Goal: Task Accomplishment & Management: Complete application form

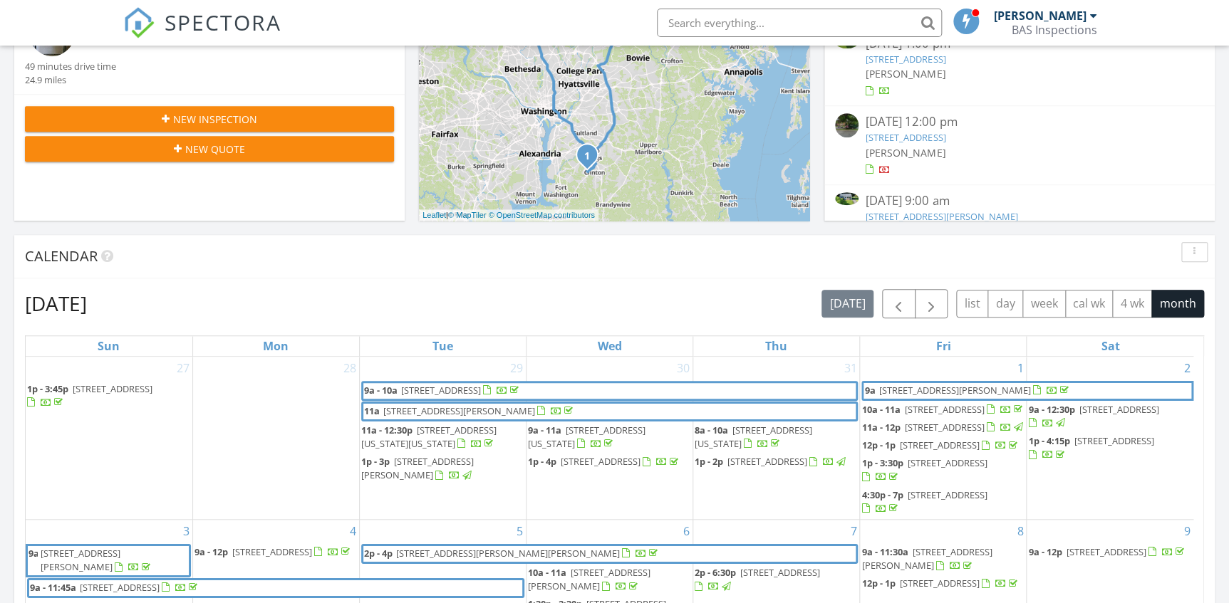
scroll to position [323, 0]
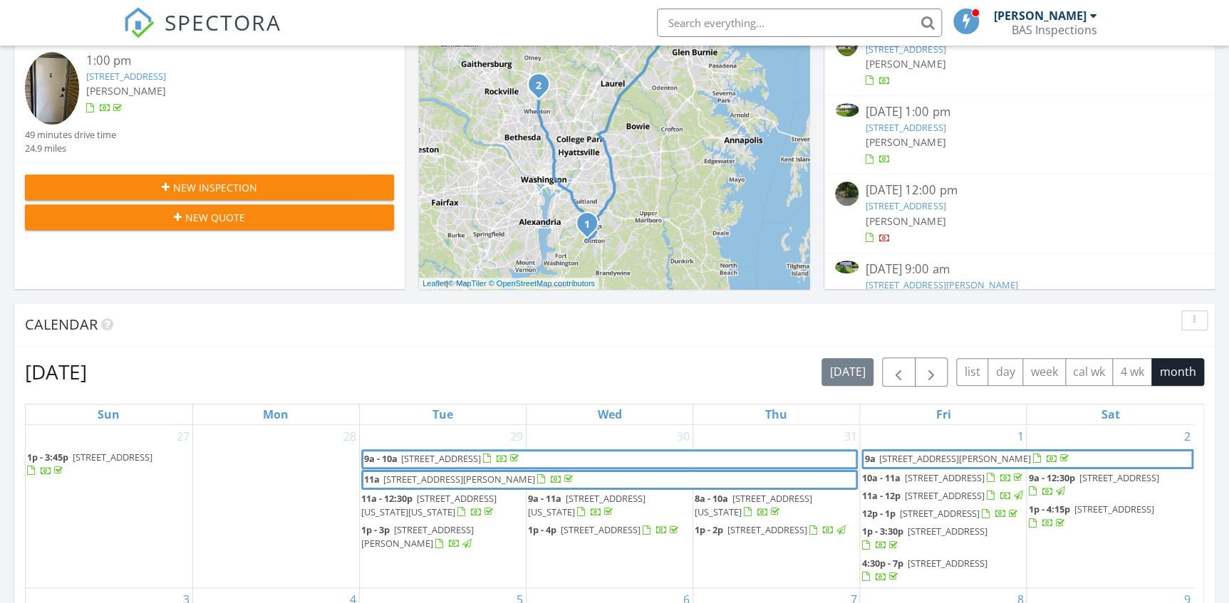
click at [235, 192] on span "New Inspection" at bounding box center [215, 187] width 84 height 15
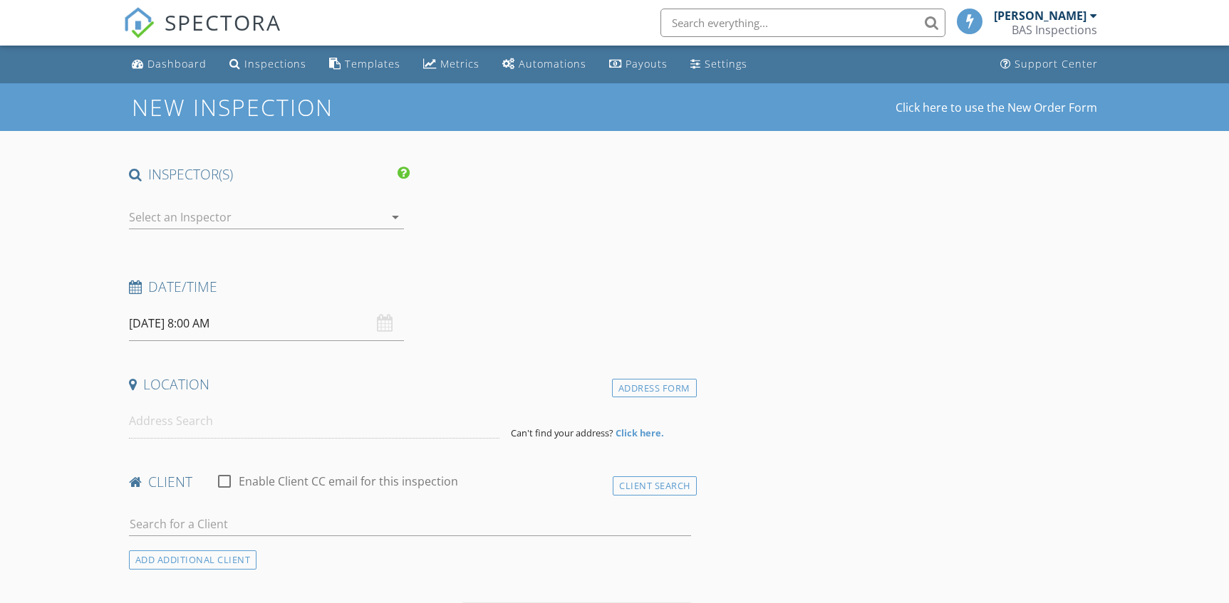
select select "7"
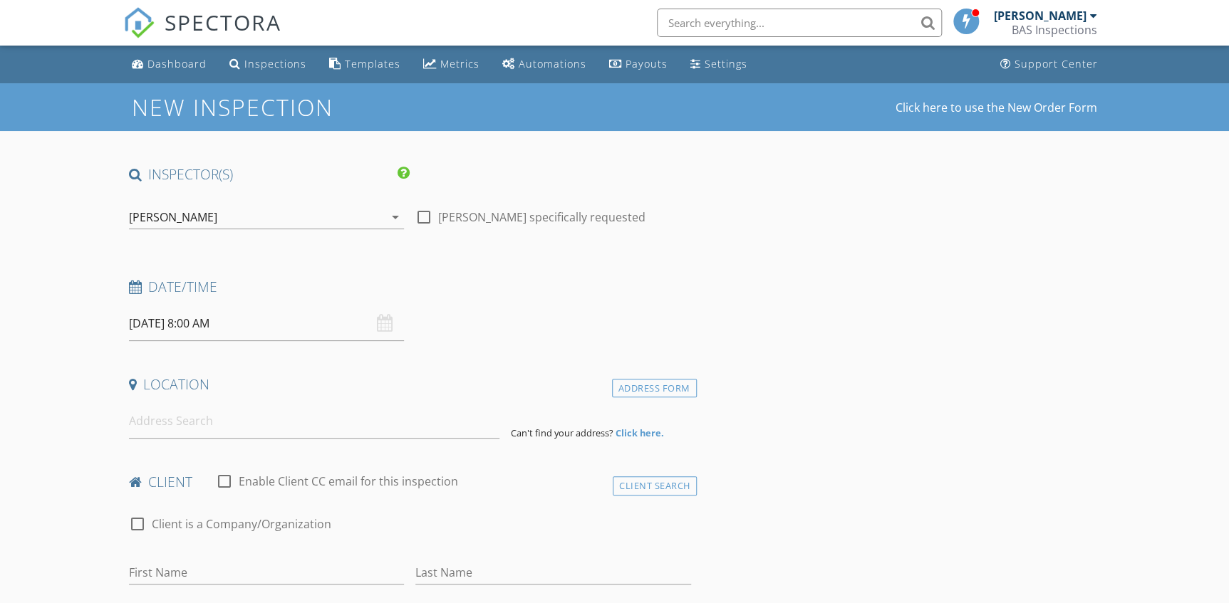
click at [255, 332] on input "08/28/2025 8:00 AM" at bounding box center [267, 323] width 276 height 35
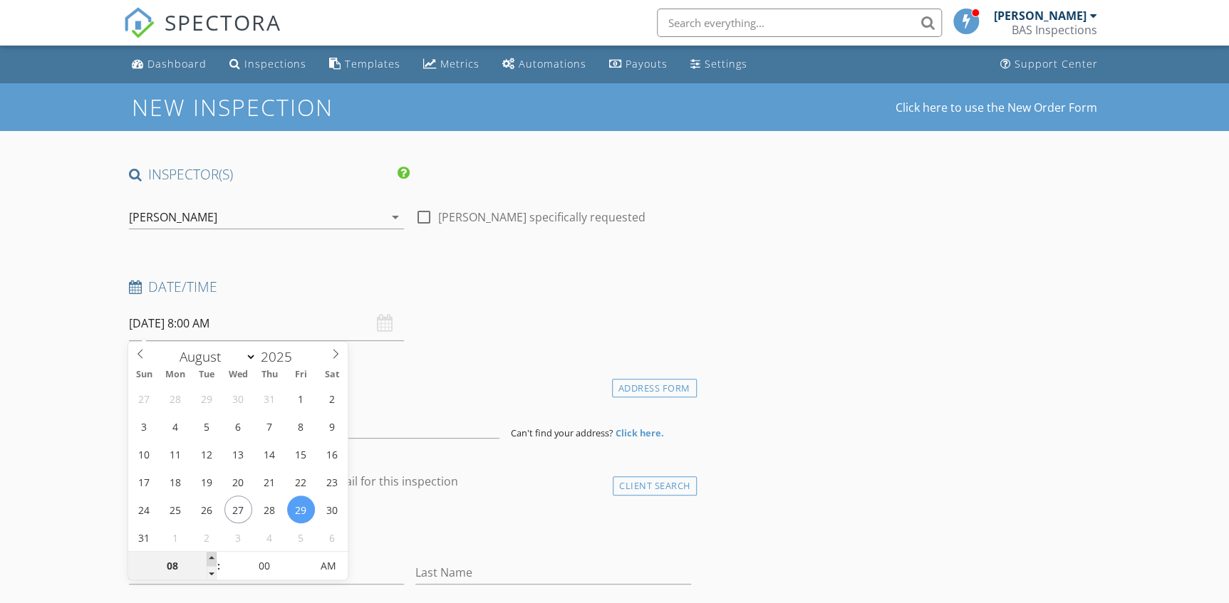
type input "08/29/2025 9:00 AM"
type input "09"
click at [211, 561] on span at bounding box center [212, 559] width 10 height 14
type input "08/29/2025 10:00 AM"
type input "10"
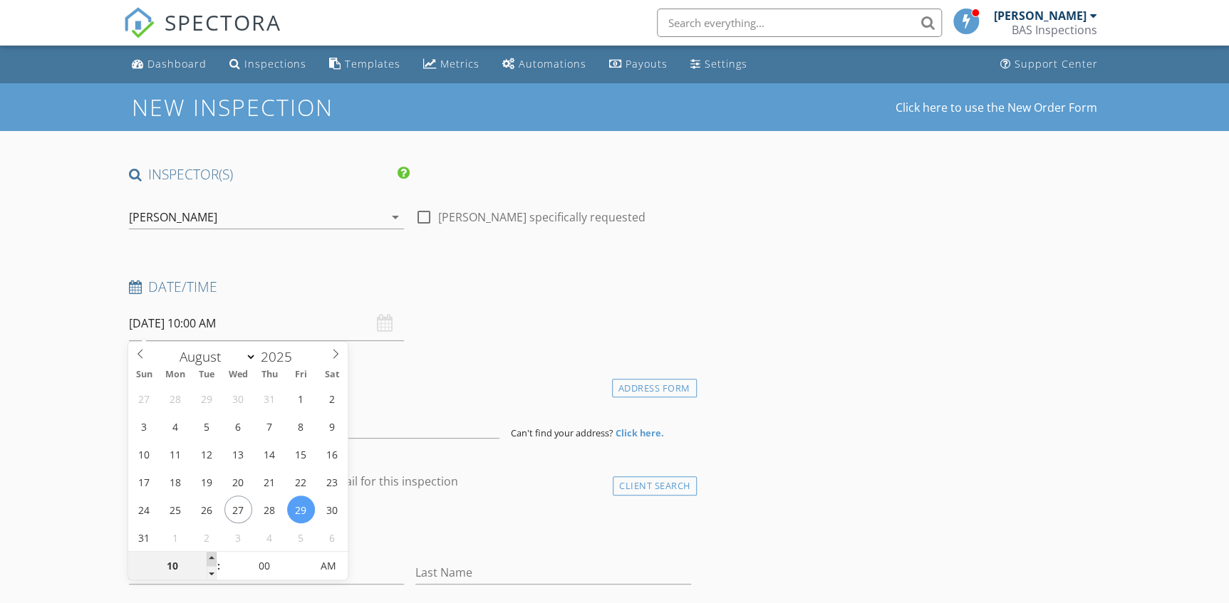
click at [211, 561] on span at bounding box center [212, 559] width 10 height 14
type input "08/29/2025 11:00 AM"
type input "11"
click at [211, 561] on span at bounding box center [212, 559] width 10 height 14
type input "08/29/2025 12:00 PM"
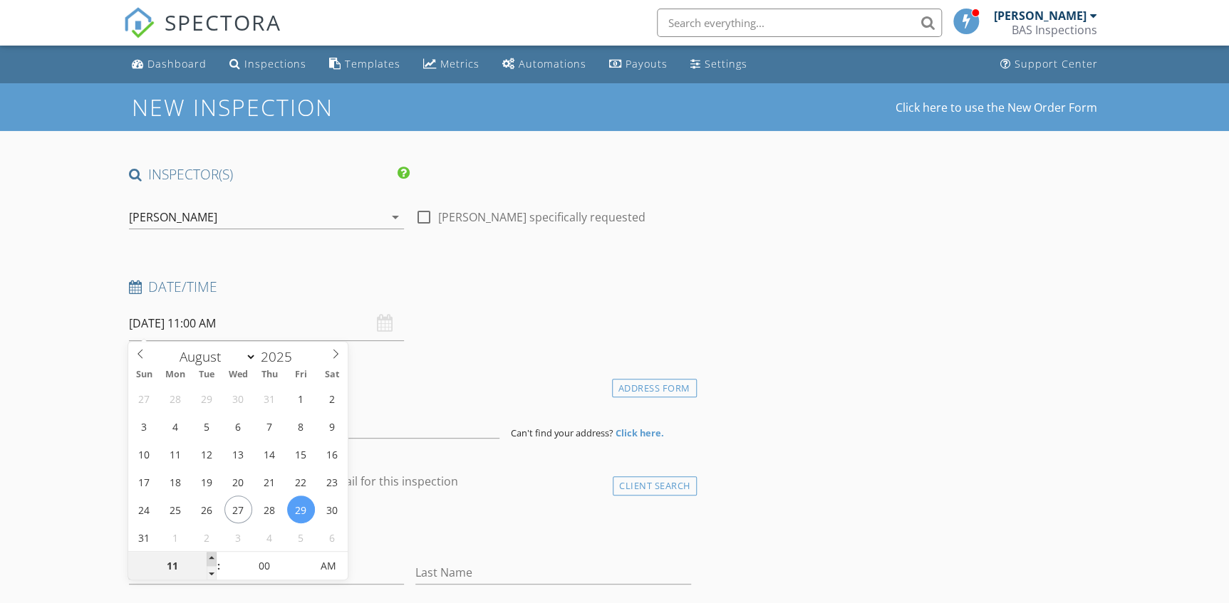
type input "12"
click at [211, 561] on span at bounding box center [212, 559] width 10 height 14
type input "08/29/2025 1:00 PM"
type input "01"
click at [211, 561] on span at bounding box center [212, 559] width 10 height 14
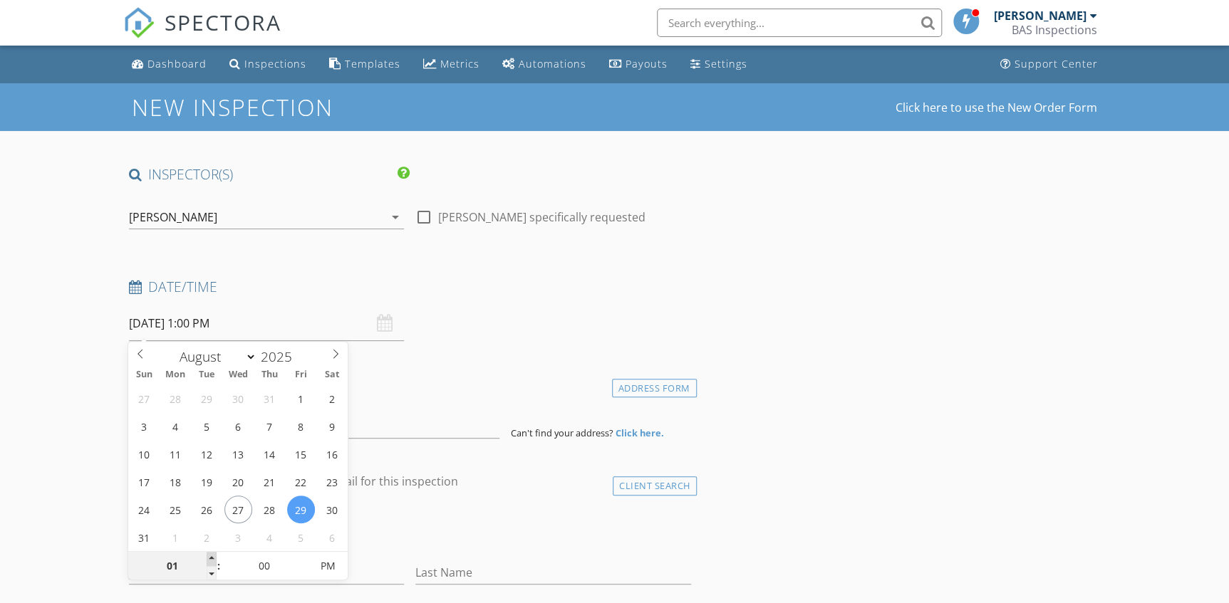
type input "08/29/2025 2:00 PM"
type input "02"
click at [211, 561] on span at bounding box center [212, 559] width 10 height 14
type input "08/29/2025 1:00 PM"
type input "01"
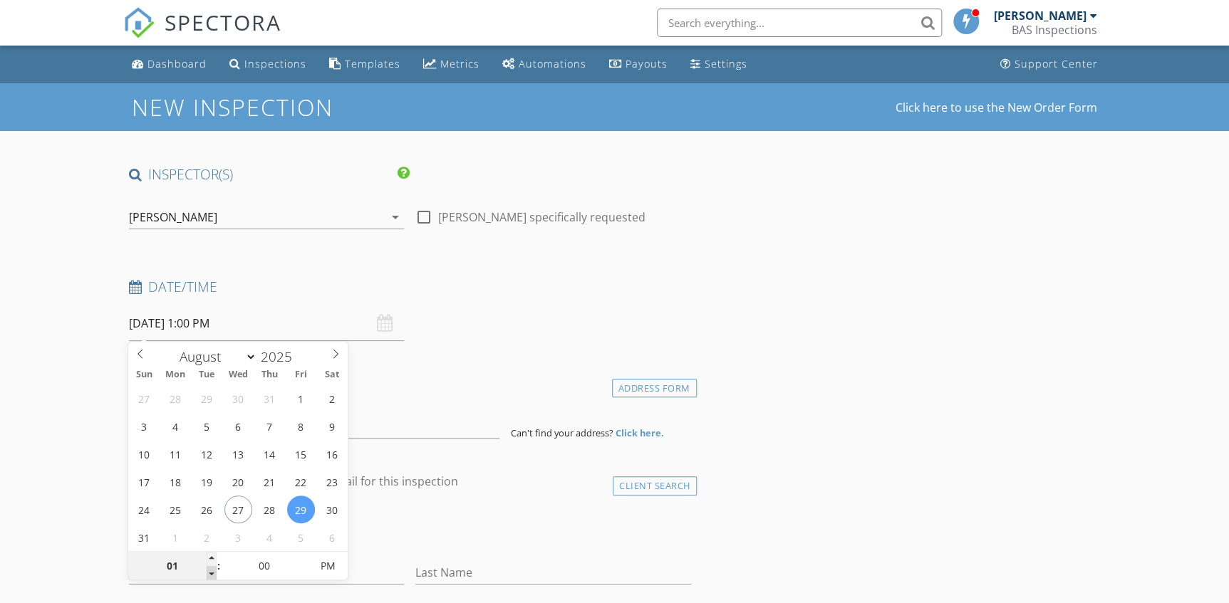
click at [212, 574] on span at bounding box center [212, 573] width 10 height 14
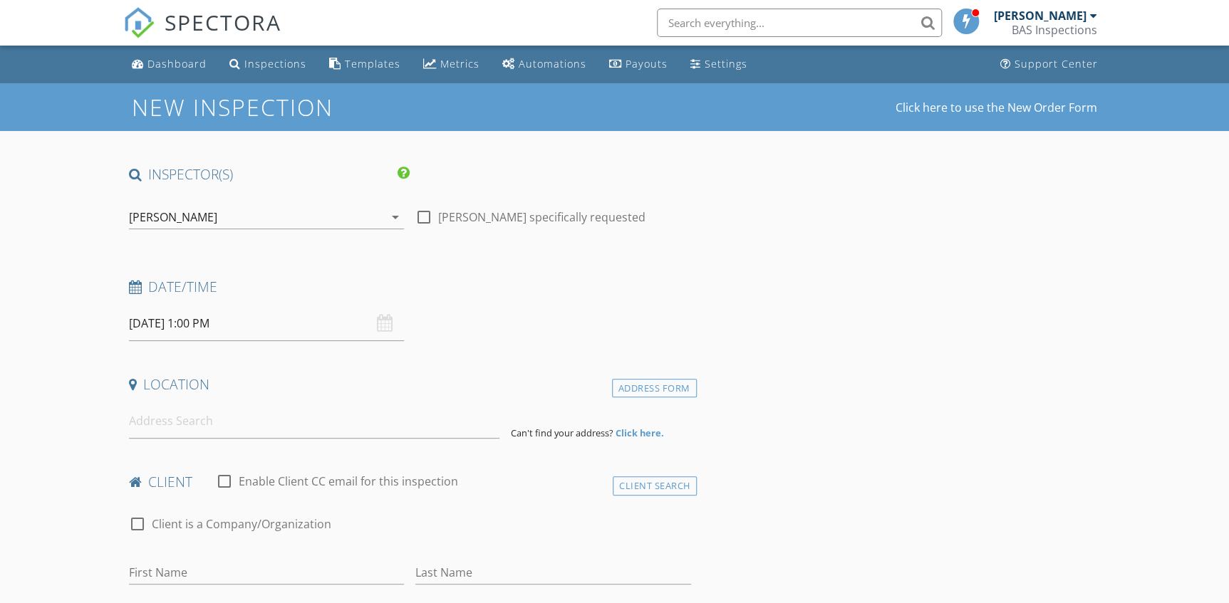
click at [485, 336] on div "Date/Time 08/29/2025 1:00 PM" at bounding box center [409, 309] width 573 height 63
click at [242, 426] on input at bounding box center [314, 421] width 371 height 35
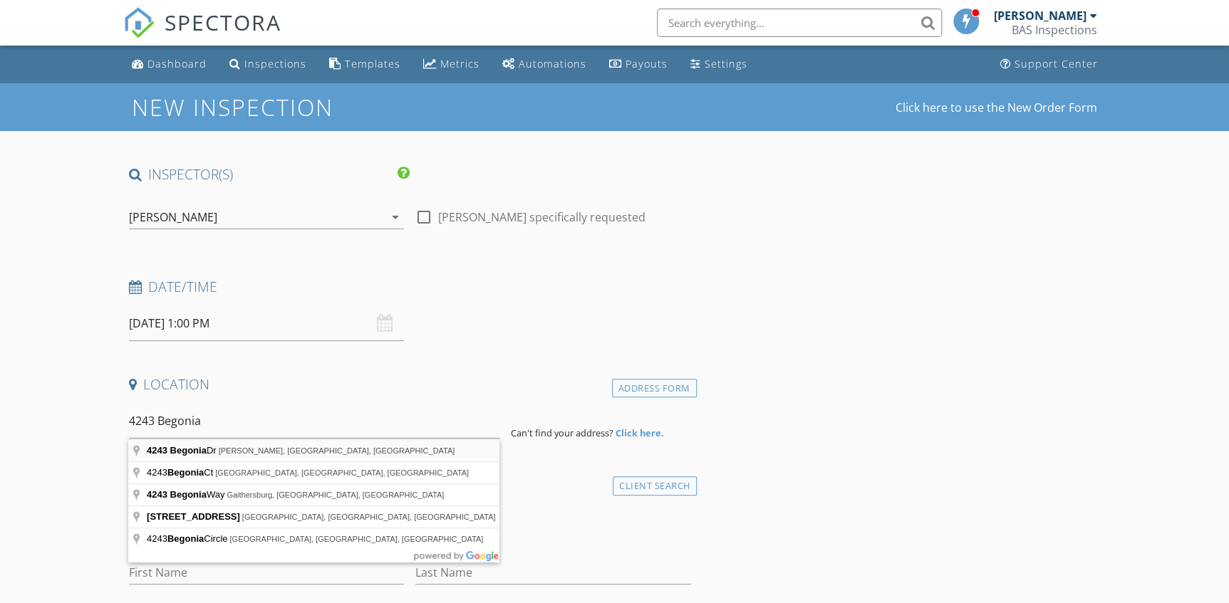
type input "4243 Begonia Dr, Bowie, MD, USA"
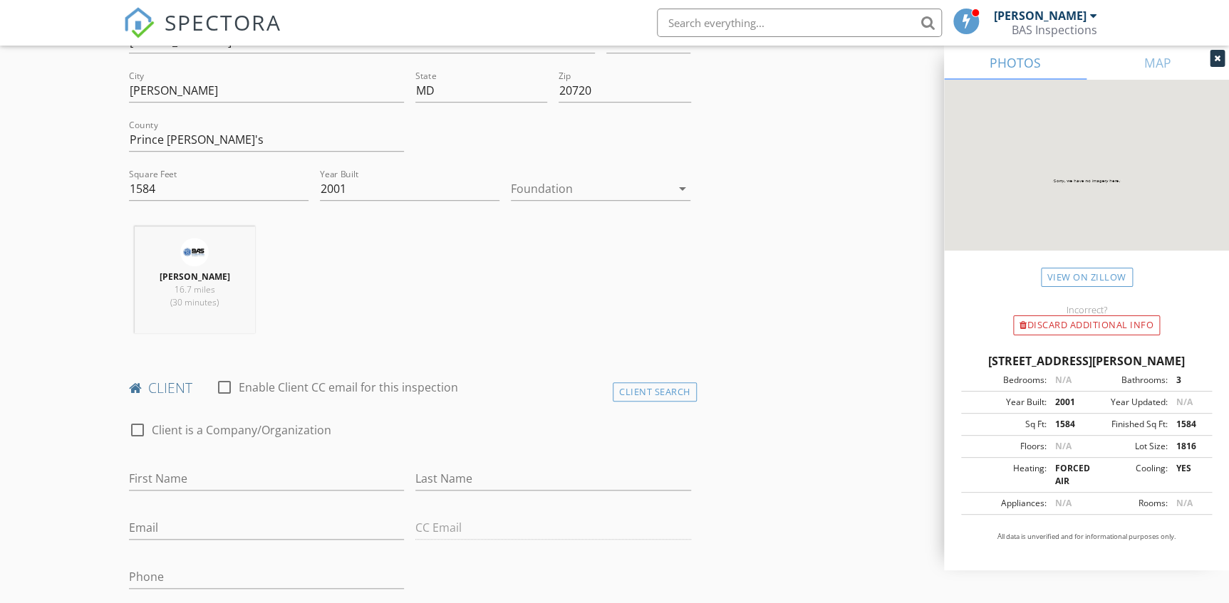
scroll to position [388, 0]
click at [171, 474] on input "First Name" at bounding box center [267, 476] width 276 height 24
type input "Victoria"
type input "Taiwo"
click at [170, 521] on input "Email" at bounding box center [267, 526] width 276 height 24
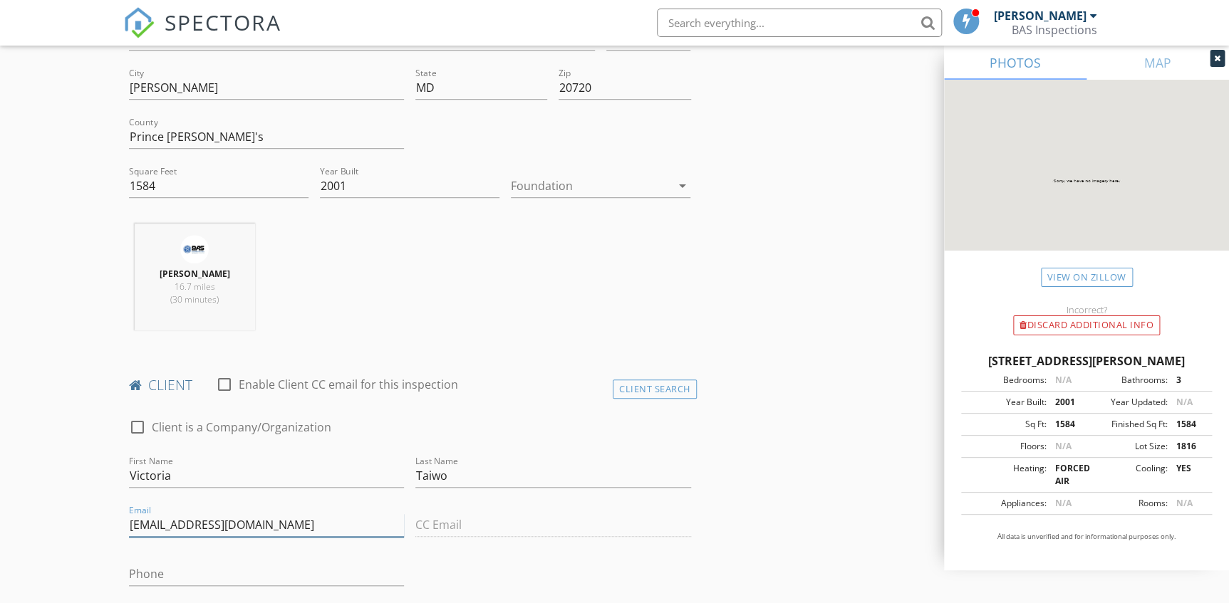
scroll to position [453, 0]
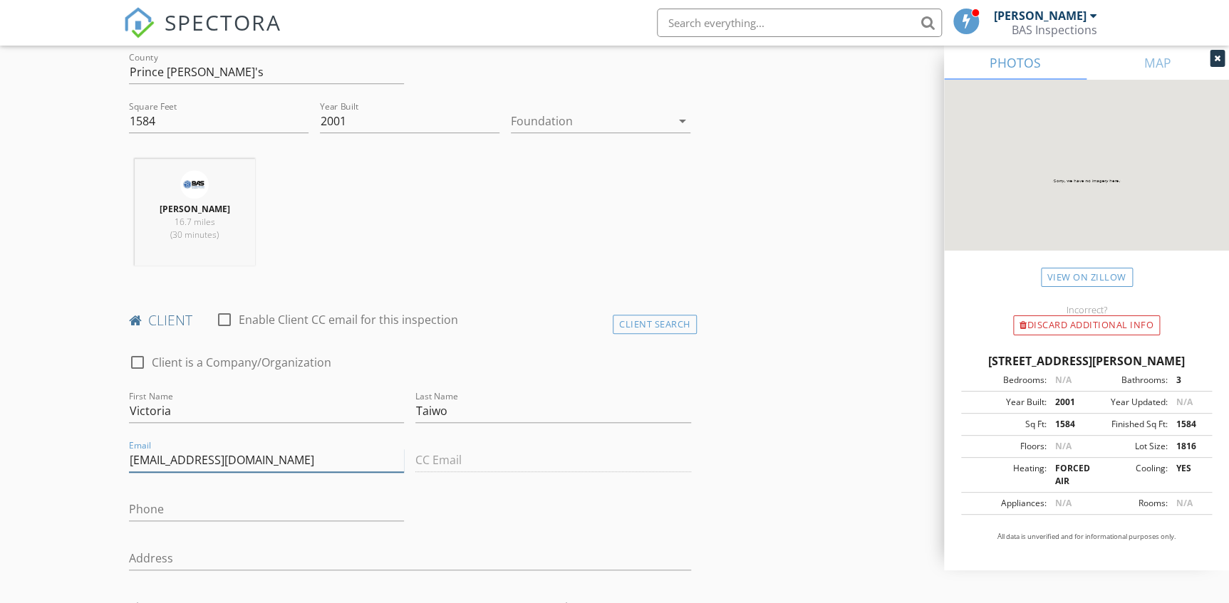
type input "vbtaiwo@gmail.com"
click at [177, 511] on input "Phone" at bounding box center [267, 510] width 276 height 24
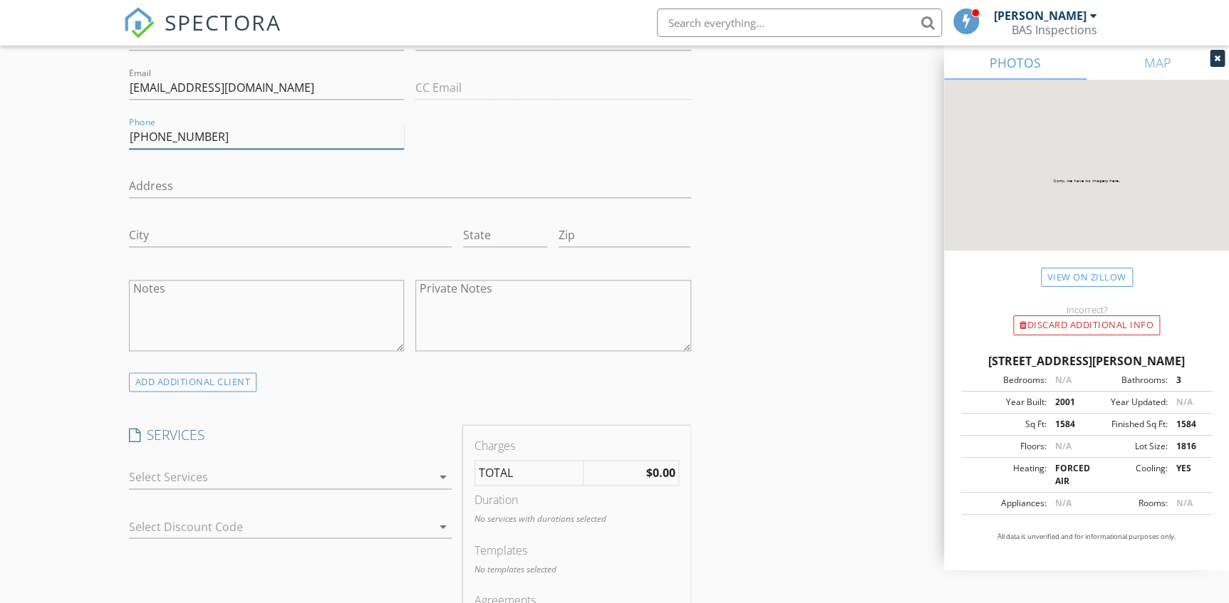
scroll to position [841, 0]
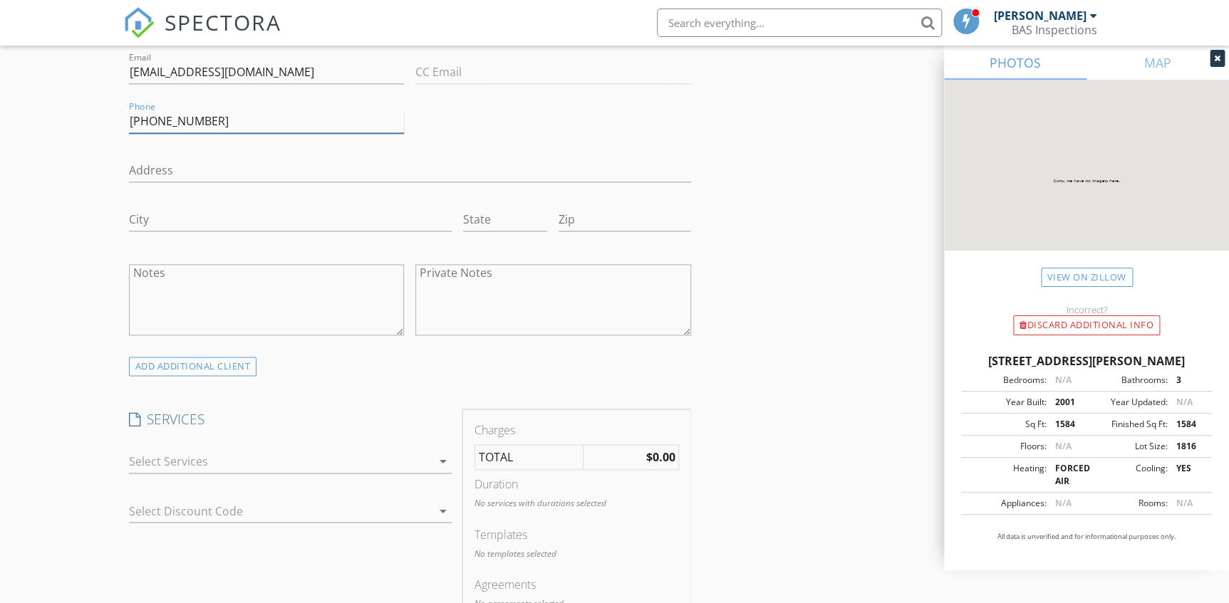
type input "202-827-5067"
click at [189, 456] on div at bounding box center [280, 461] width 303 height 23
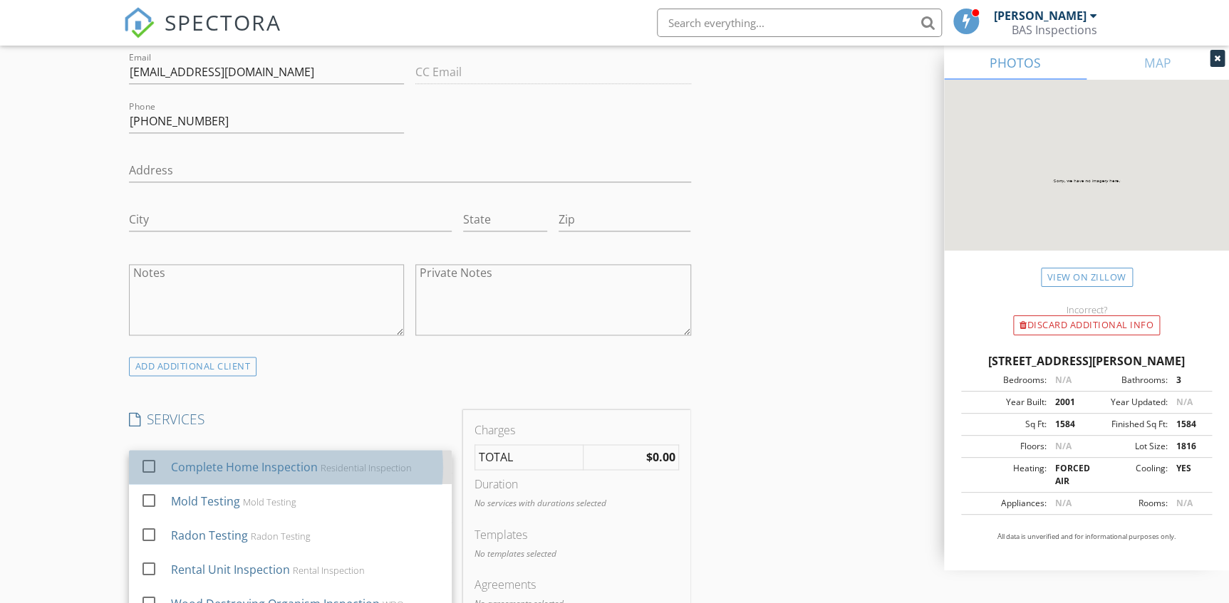
click at [186, 468] on div "Complete Home Inspection" at bounding box center [244, 467] width 147 height 17
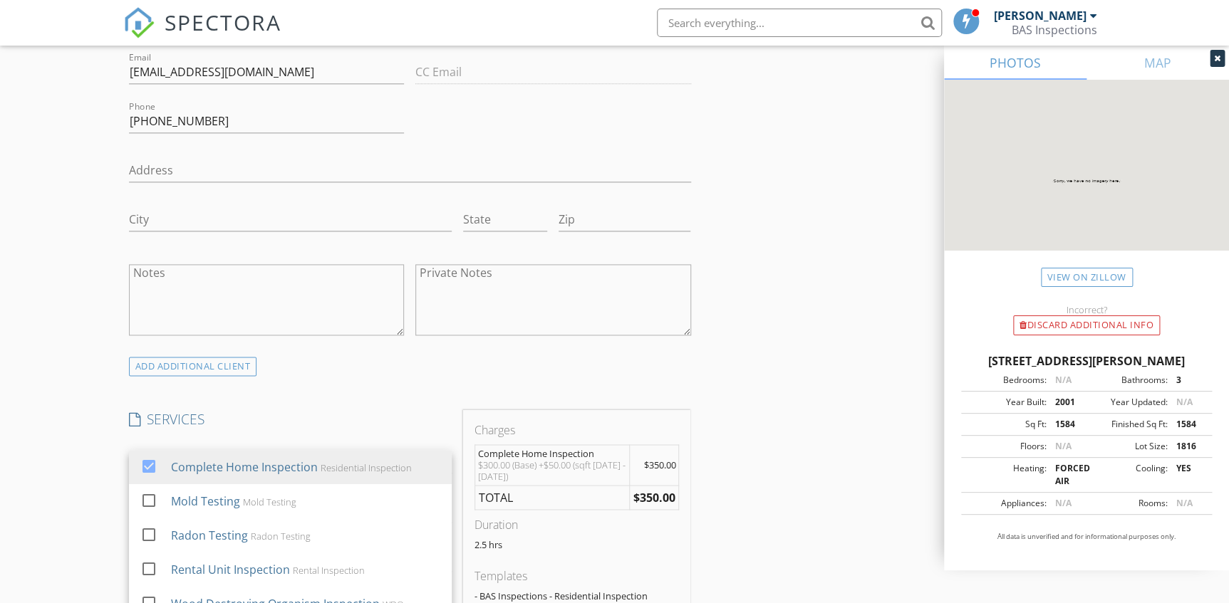
click at [318, 387] on div "INSPECTOR(S) check_box Darius Bourne Sr. PRIMARY Darius Bourne Sr. arrow_drop_d…" at bounding box center [409, 540] width 573 height 2433
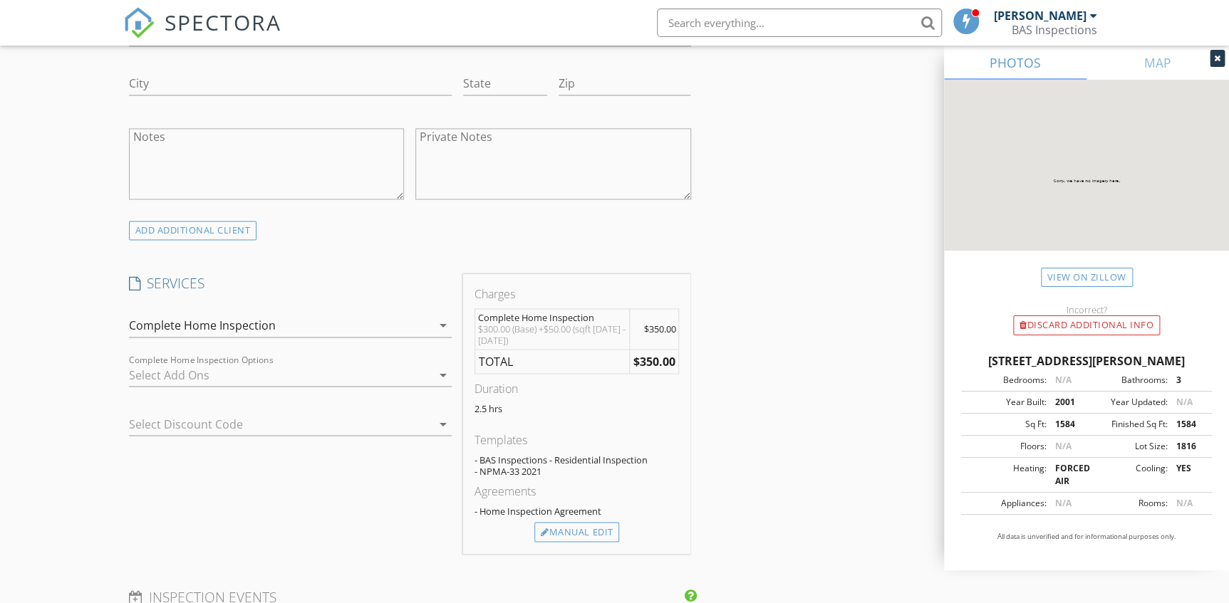
scroll to position [1036, 0]
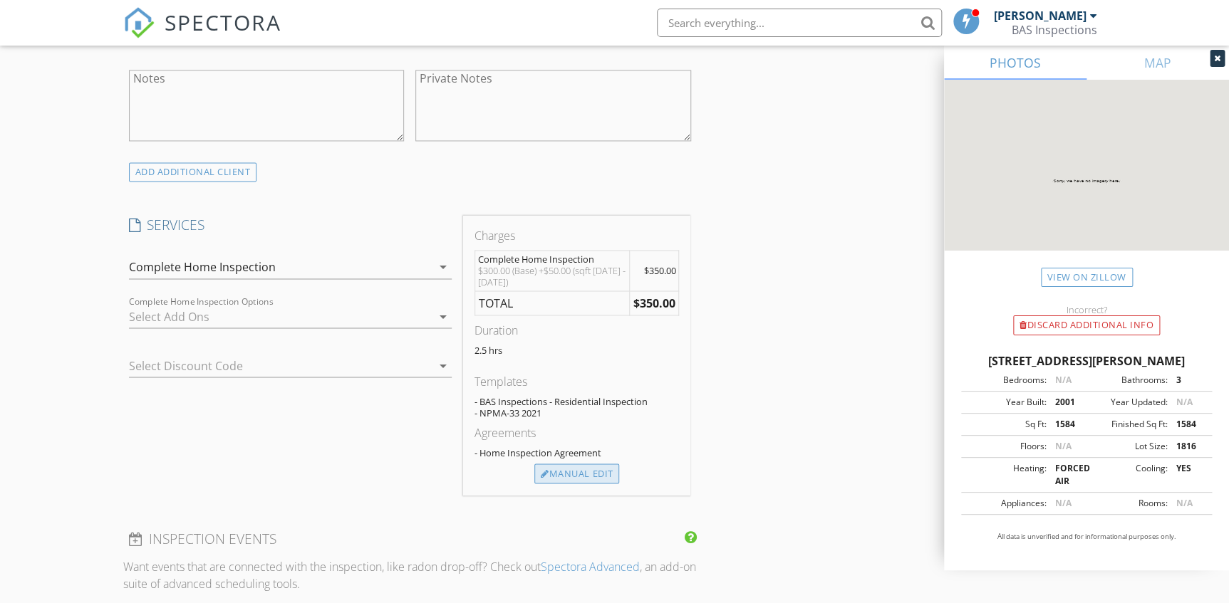
click at [549, 477] on div "Manual Edit" at bounding box center [576, 474] width 85 height 20
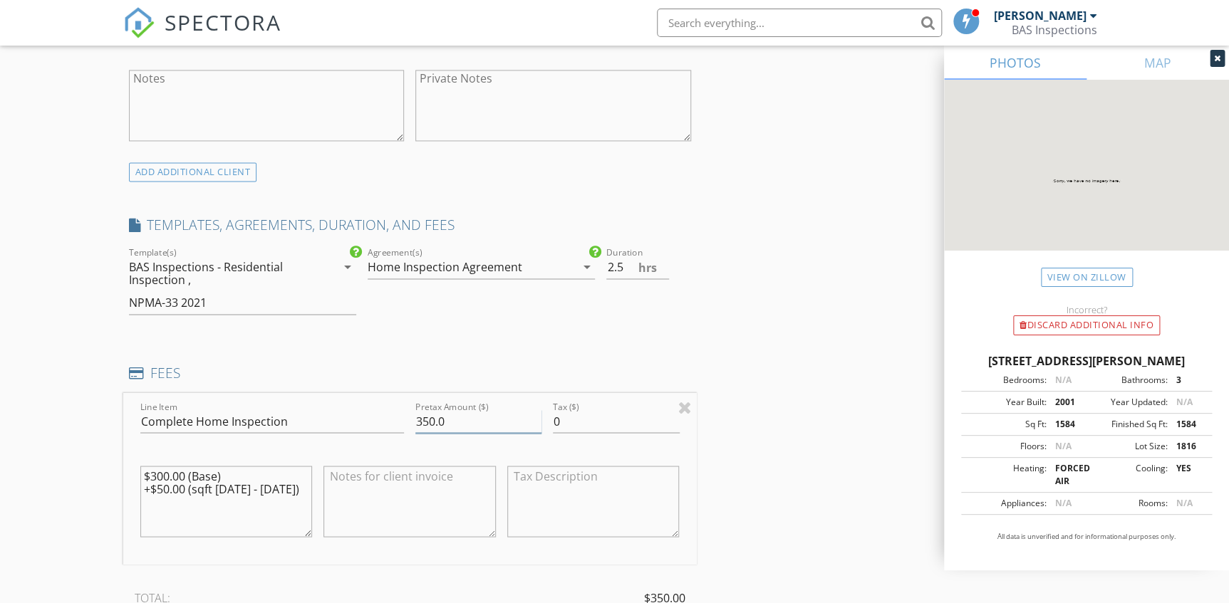
click at [435, 421] on input "350.0" at bounding box center [478, 422] width 126 height 24
type input "375.0"
click at [477, 343] on div "INSPECTOR(S) check_box Darius Bourne Sr. PRIMARY Darius Bourne Sr. arrow_drop_d…" at bounding box center [409, 424] width 573 height 2591
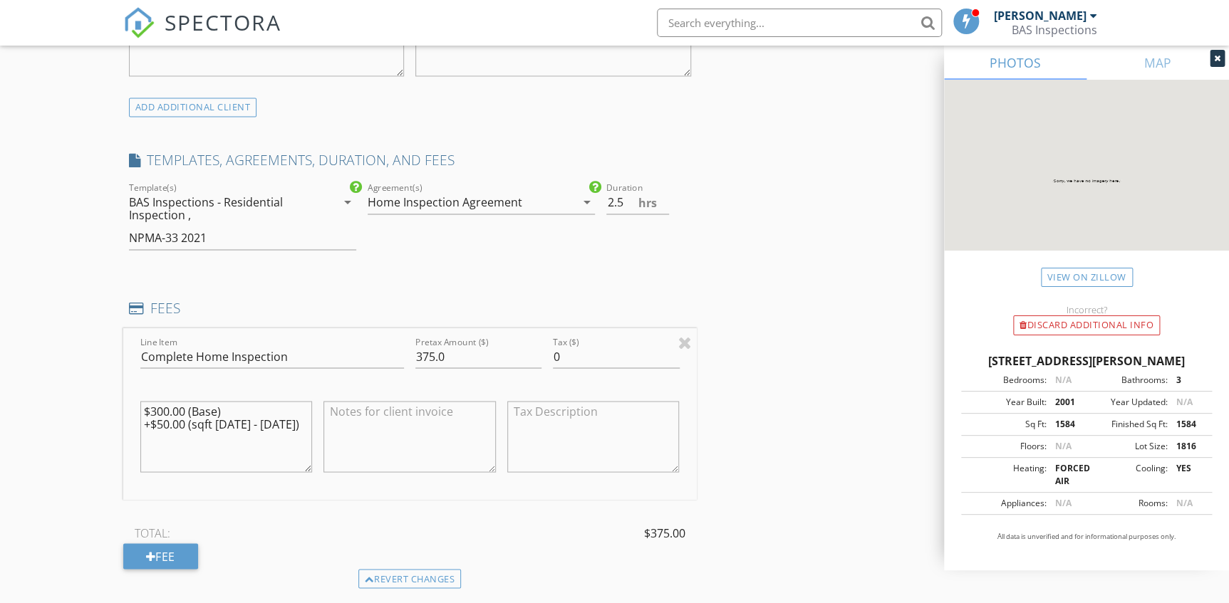
click at [275, 233] on div "BAS Inspections - Residential Inspection , NPMA-33 2021" at bounding box center [232, 220] width 207 height 58
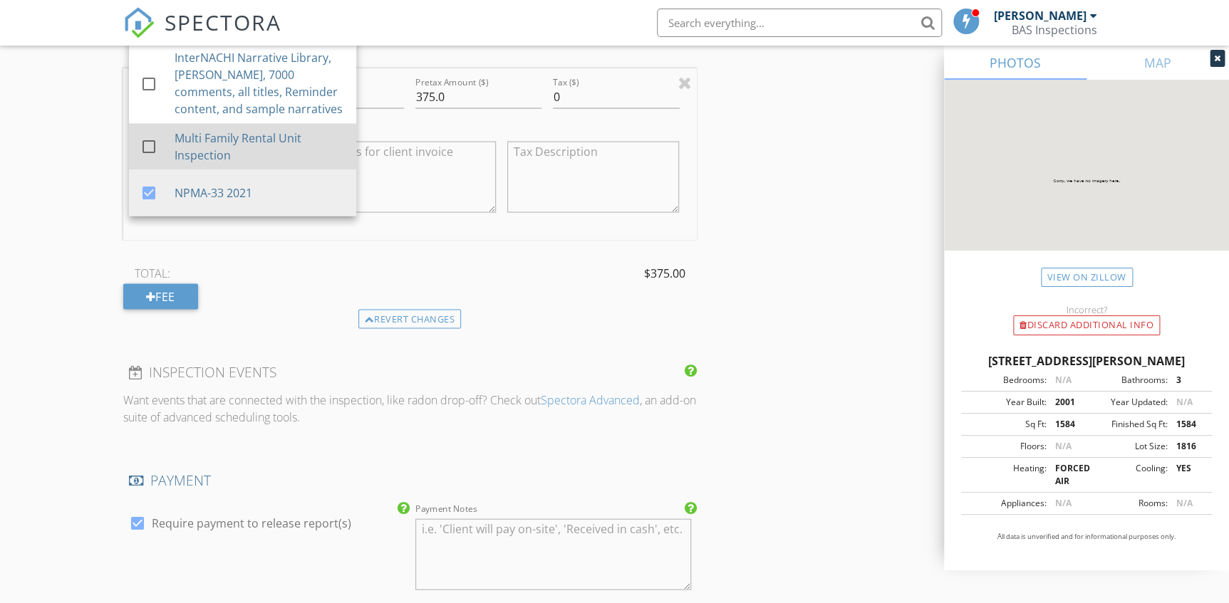
scroll to position [984, 0]
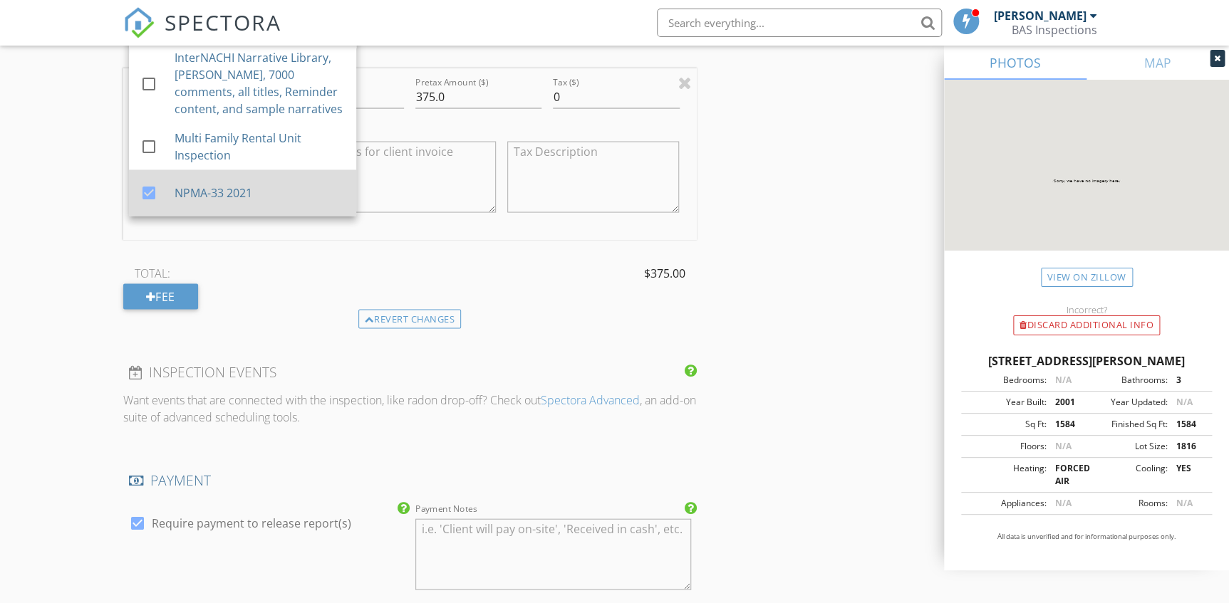
click at [155, 189] on div at bounding box center [149, 194] width 24 height 24
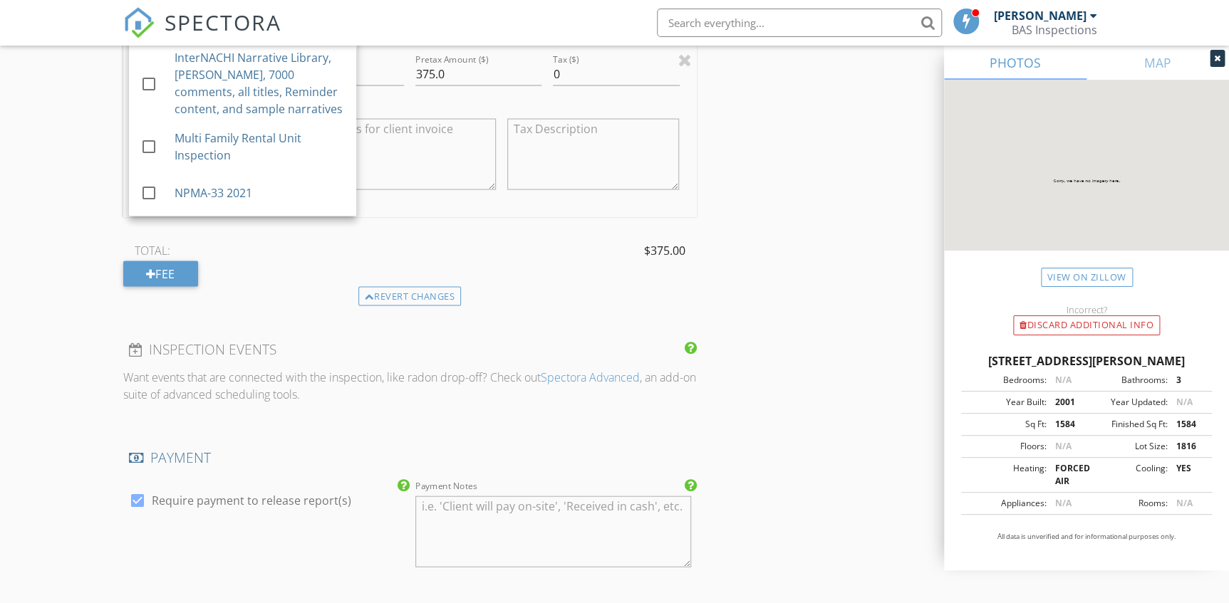
click at [97, 189] on div "New Inspection Click here to use the New Order Form INSPECTOR(S) check_box Dari…" at bounding box center [614, 107] width 1229 height 2768
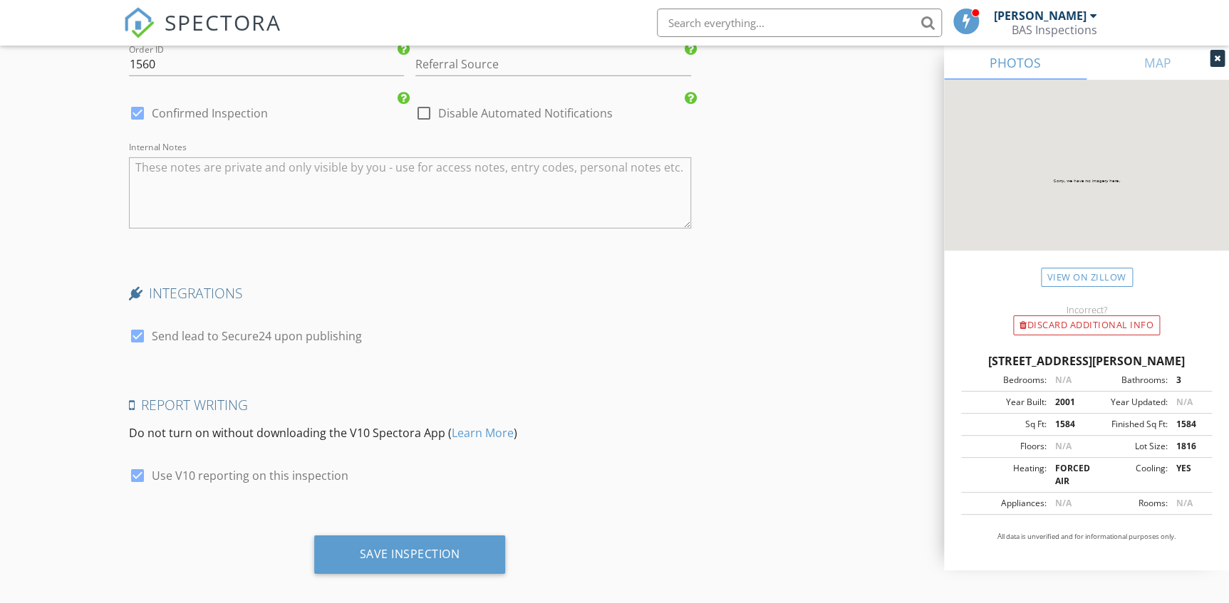
scroll to position [2245, 0]
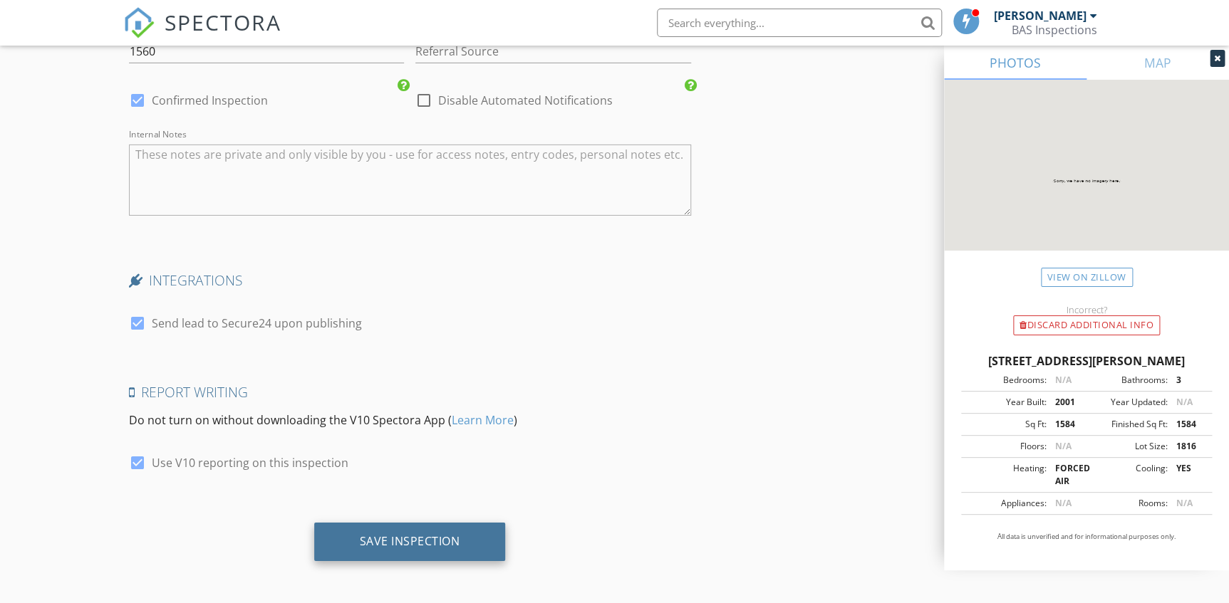
click at [410, 539] on div "Save Inspection" at bounding box center [410, 541] width 100 height 14
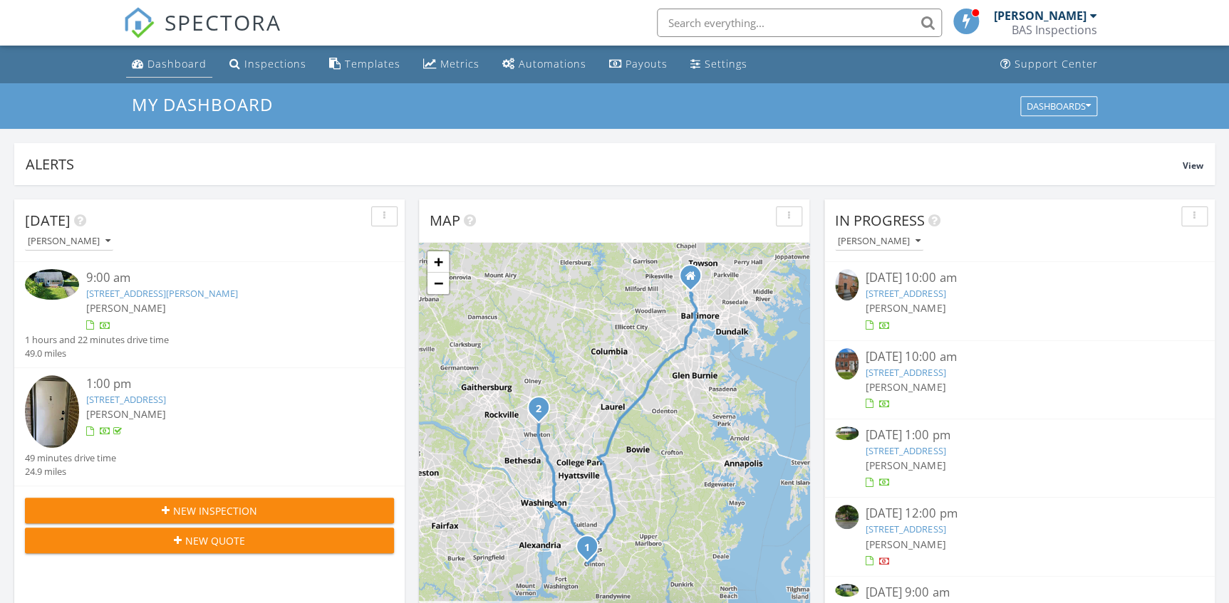
click at [190, 64] on div "Dashboard" at bounding box center [176, 64] width 59 height 14
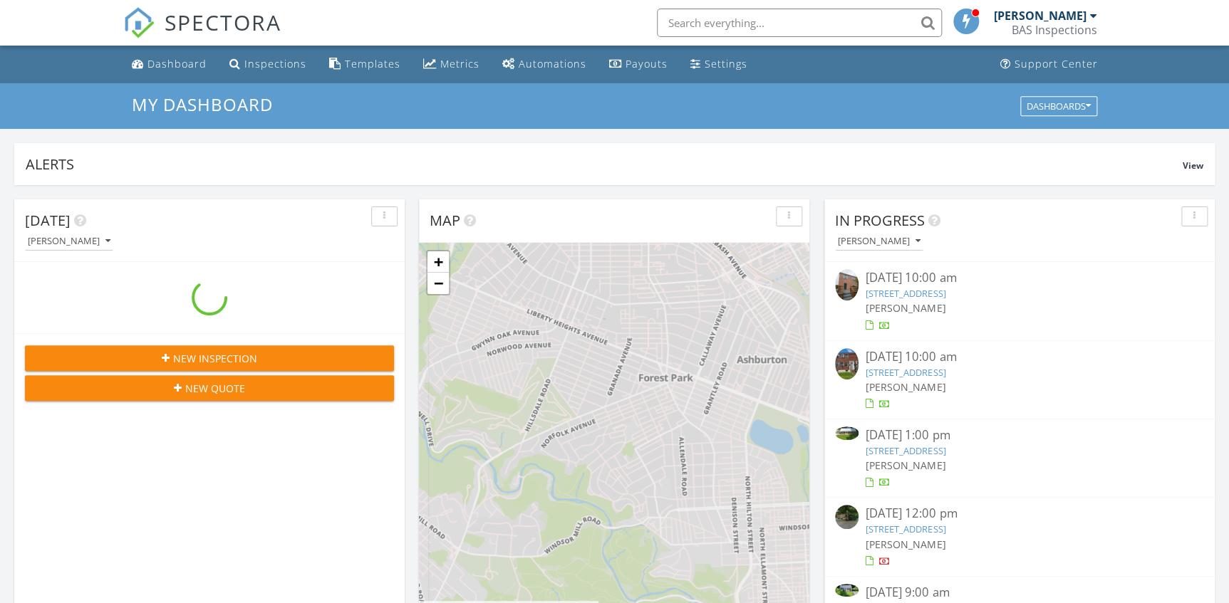
scroll to position [1317, 1249]
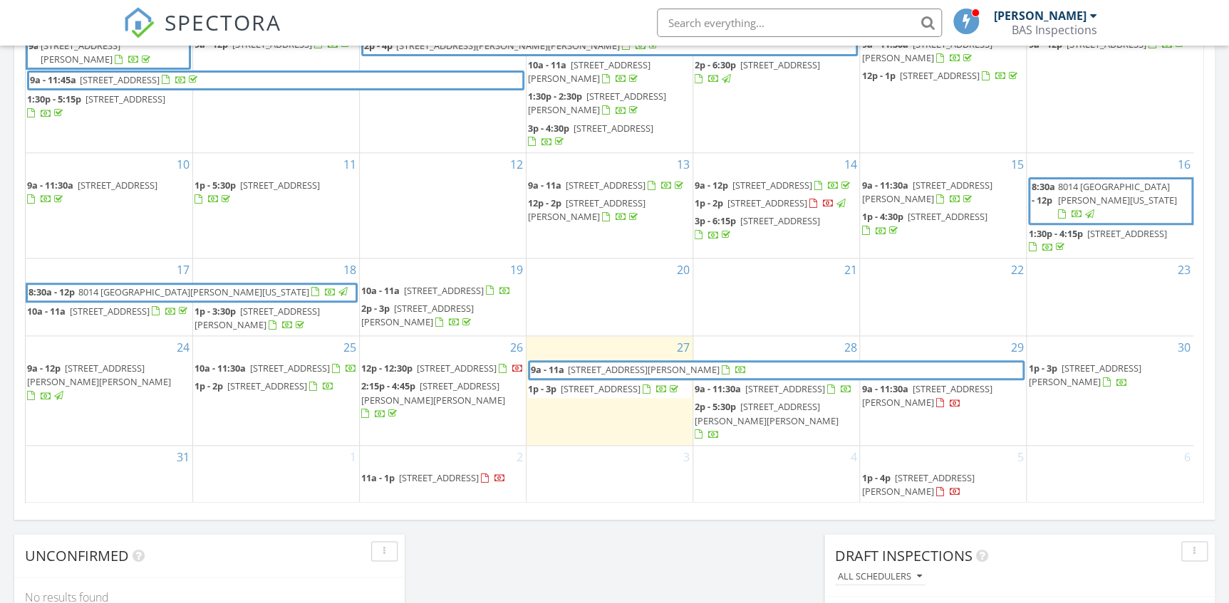
scroll to position [841, 0]
